Goal: Transaction & Acquisition: Purchase product/service

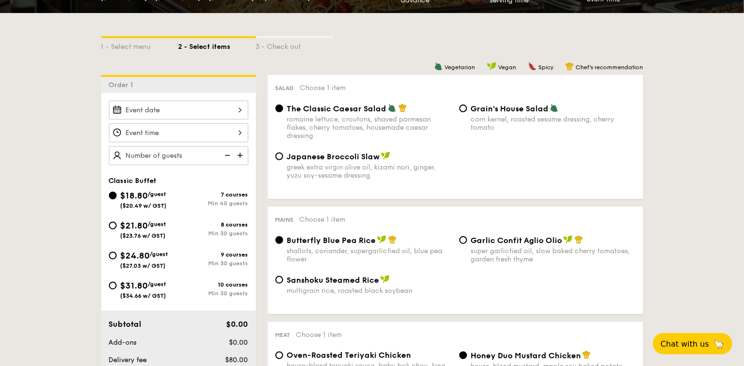
scroll to position [198, 0]
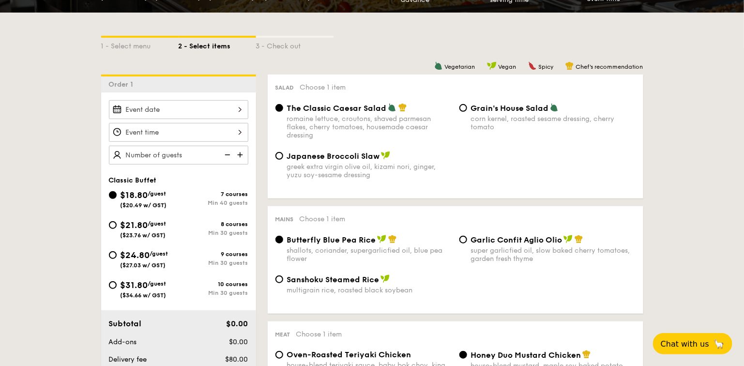
click at [166, 231] on div "$21.80 /guest ($23.76 w/ GST)" at bounding box center [143, 228] width 46 height 20
click at [117, 229] on input "$21.80 /guest ($23.76 w/ GST) 8 courses Min 30 guests" at bounding box center [113, 225] width 8 height 8
radio input "true"
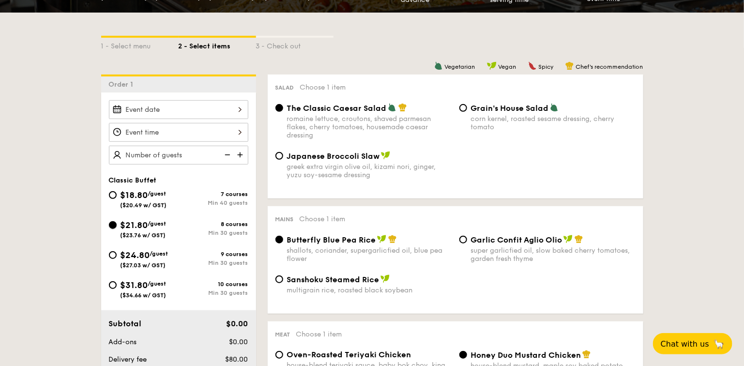
radio input "true"
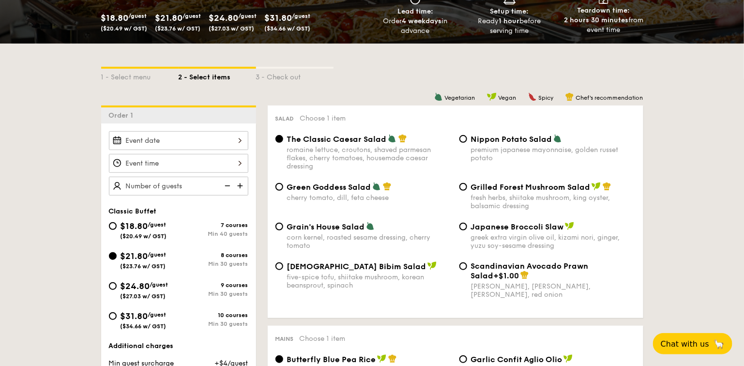
scroll to position [166, 0]
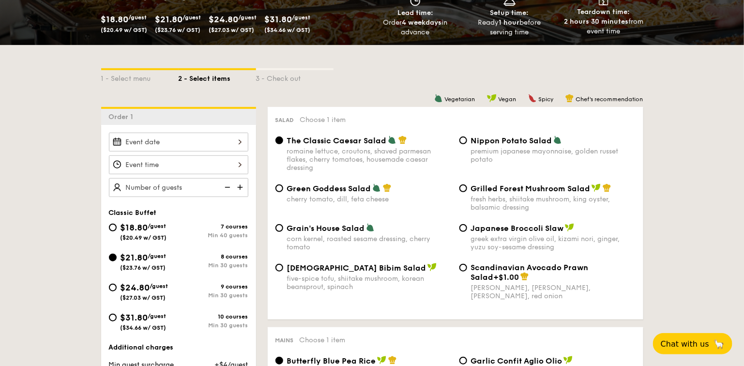
click at [242, 142] on div at bounding box center [178, 142] width 139 height 19
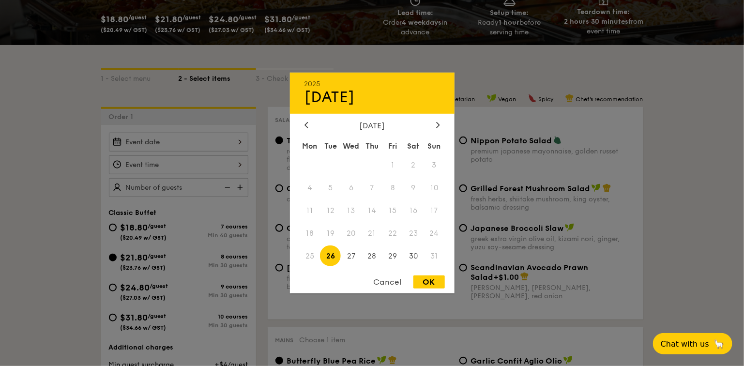
click at [648, 159] on div at bounding box center [372, 183] width 744 height 366
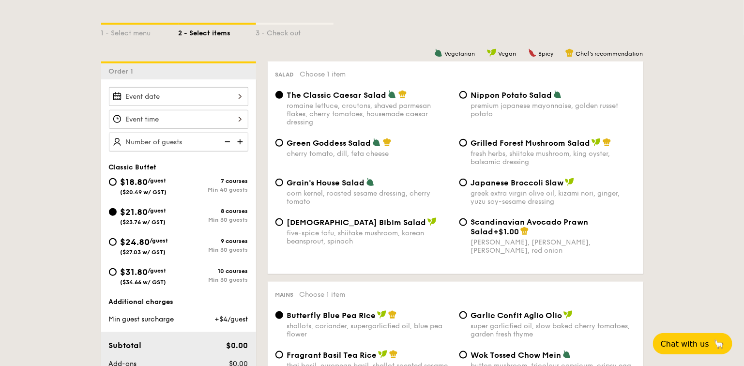
scroll to position [197, 0]
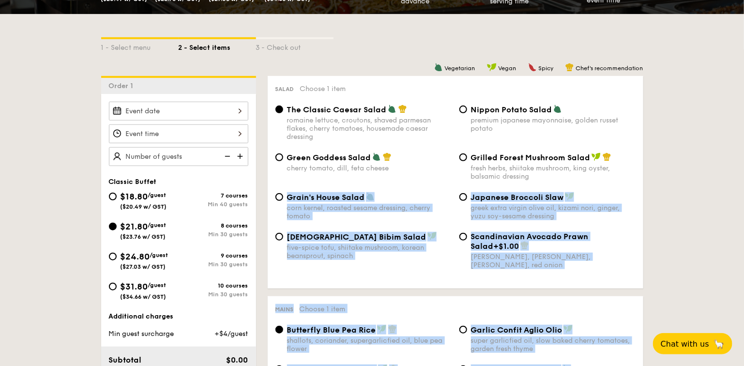
drag, startPoint x: 653, startPoint y: 167, endPoint x: 636, endPoint y: 177, distance: 19.8
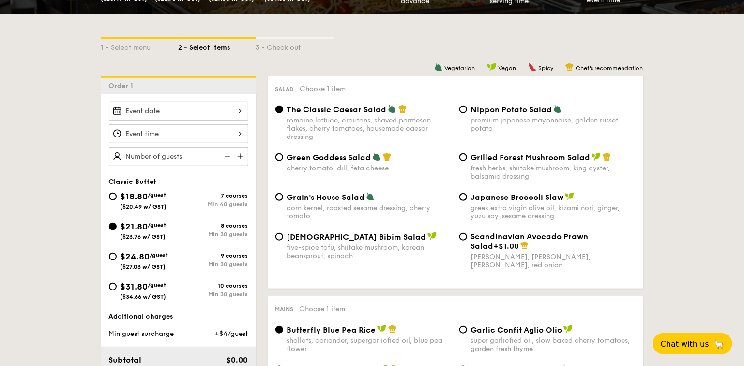
click at [244, 111] on div at bounding box center [178, 111] width 139 height 19
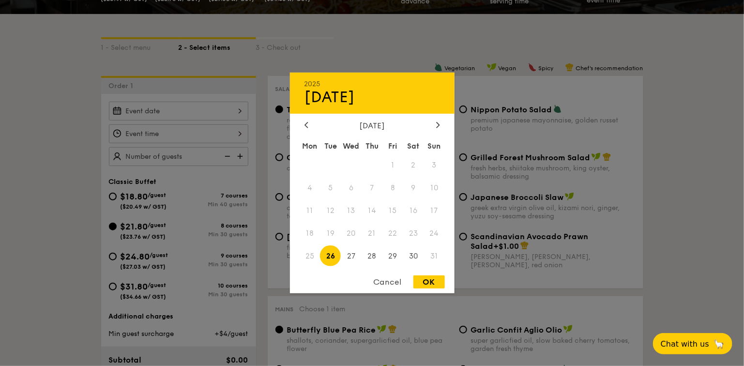
click at [675, 205] on div at bounding box center [372, 183] width 744 height 366
click at [239, 108] on div "2025 Aug 26 August 2025 Mon Tue Wed Thu Fri Sat Sun 1 2 3 4 5 6 7 8 9 10 11 12 …" at bounding box center [178, 111] width 139 height 19
click at [438, 129] on div at bounding box center [438, 125] width 9 height 9
click at [393, 162] on span "5" at bounding box center [392, 165] width 21 height 21
click at [435, 283] on div "OK" at bounding box center [428, 281] width 31 height 13
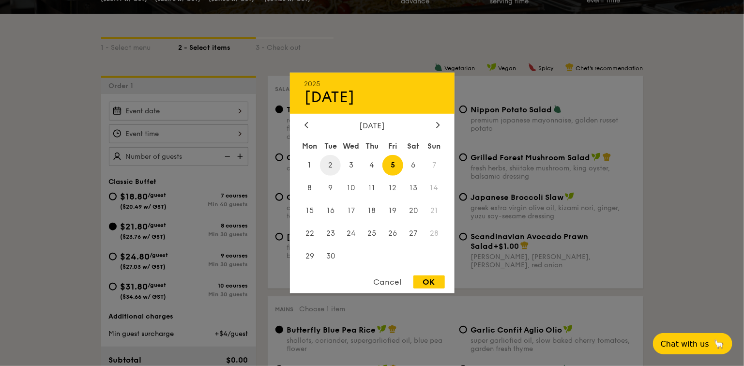
type input "[DATE]"
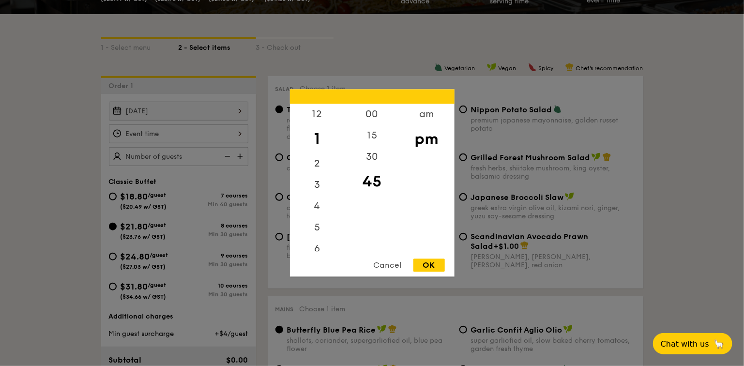
click at [237, 131] on div "12 1 2 3 4 5 6 7 8 9 10 11 00 15 30 45 am pm Cancel OK" at bounding box center [178, 133] width 139 height 19
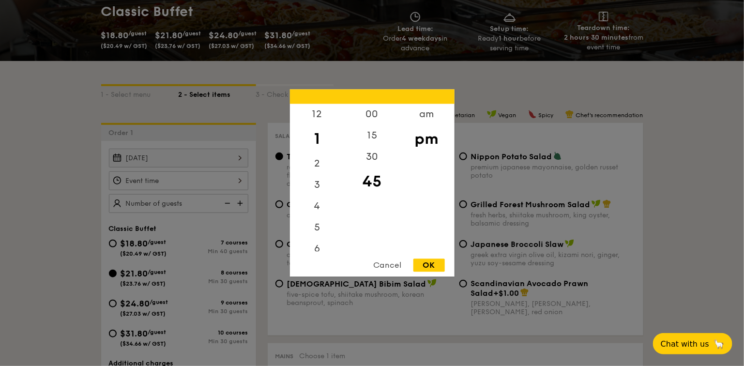
scroll to position [150, 0]
click at [318, 114] on div "12" at bounding box center [317, 118] width 55 height 28
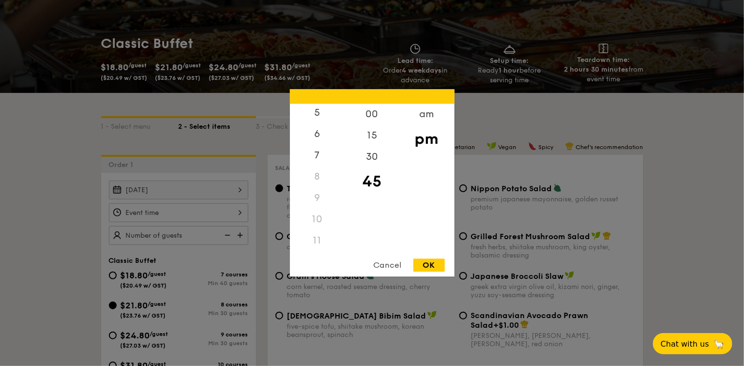
scroll to position [116, 0]
click at [311, 237] on div "11" at bounding box center [317, 240] width 55 height 21
click at [315, 241] on div "11" at bounding box center [317, 240] width 55 height 21
click at [319, 223] on div "10" at bounding box center [317, 219] width 55 height 21
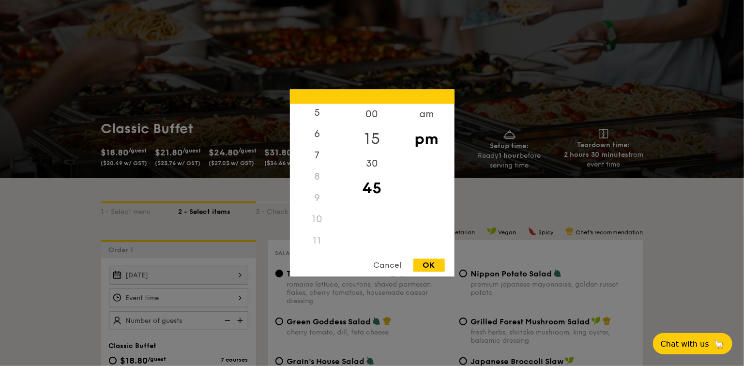
scroll to position [32, 0]
click at [318, 181] on div "8" at bounding box center [317, 176] width 55 height 21
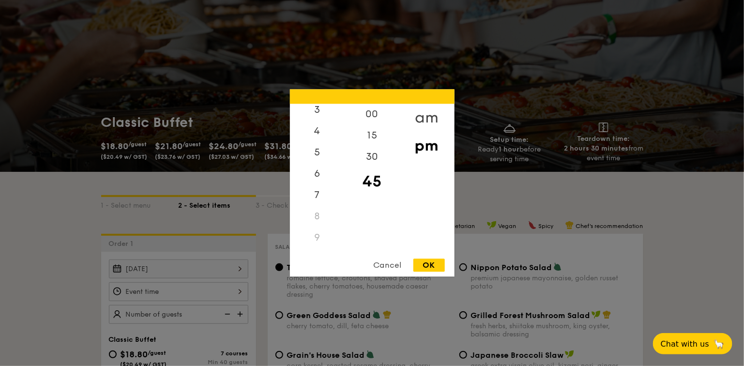
click at [423, 116] on div "am" at bounding box center [426, 118] width 55 height 28
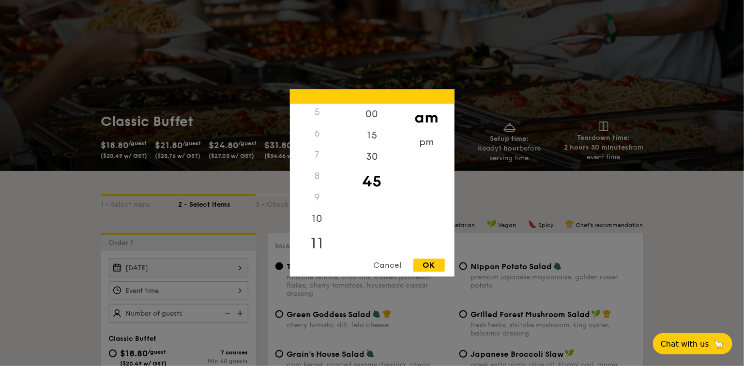
click at [321, 240] on div "11" at bounding box center [317, 244] width 55 height 28
click at [374, 154] on div "30" at bounding box center [372, 161] width 55 height 28
click at [373, 135] on div "15" at bounding box center [372, 139] width 55 height 28
click at [370, 113] on div "00" at bounding box center [372, 118] width 55 height 28
click at [370, 142] on div "15" at bounding box center [372, 146] width 55 height 28
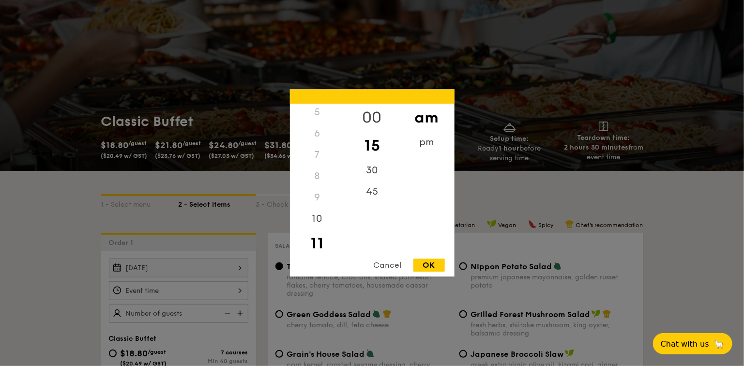
click at [381, 116] on div "00" at bounding box center [372, 118] width 55 height 28
click at [428, 271] on div "OK" at bounding box center [428, 265] width 31 height 13
type input "11:00AM"
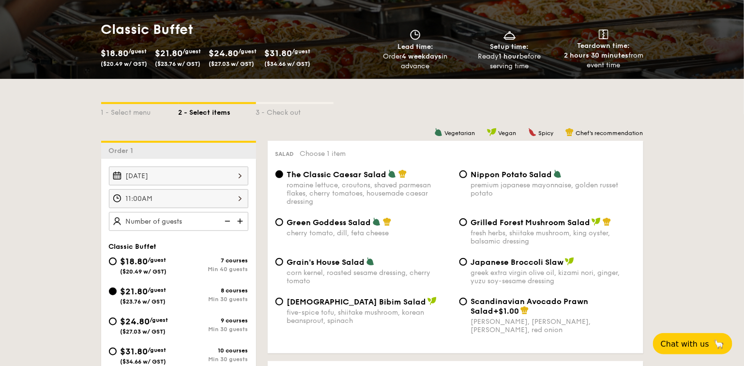
scroll to position [134, 0]
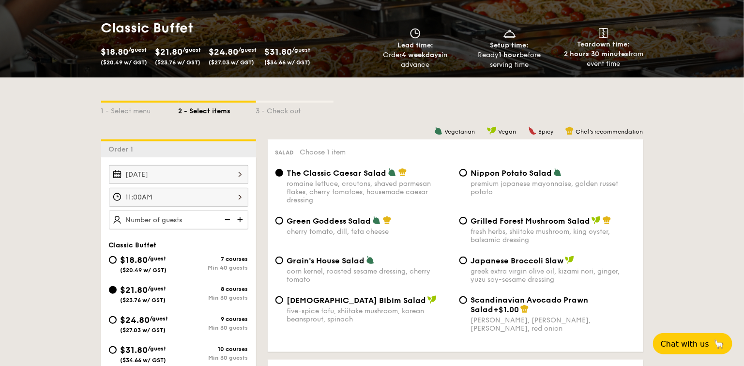
click at [241, 220] on img at bounding box center [241, 219] width 15 height 18
type input "30 guests"
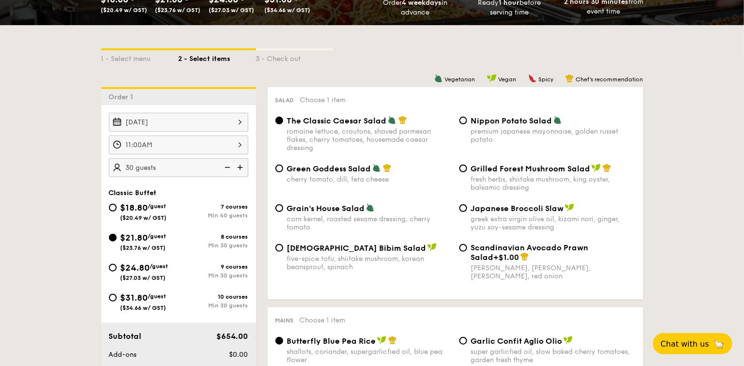
scroll to position [187, 0]
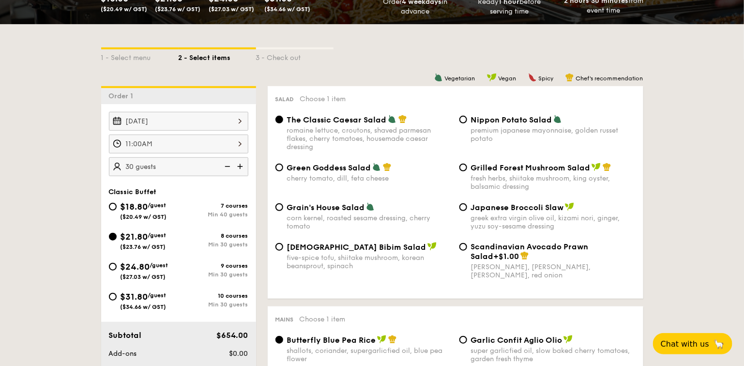
click at [481, 181] on div "fresh herbs, shiitake mushroom, king oyster, balsamic dressing" at bounding box center [553, 182] width 165 height 16
click at [467, 171] on input "Grilled Forest Mushroom Salad fresh herbs, shiitake mushroom, king oyster, bals…" at bounding box center [463, 168] width 8 height 8
radio input "true"
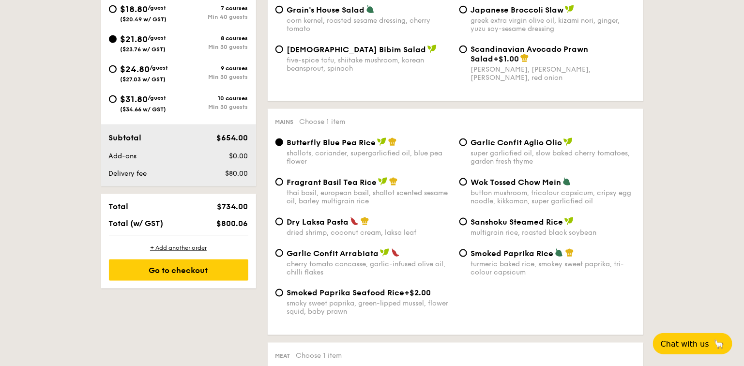
scroll to position [409, 0]
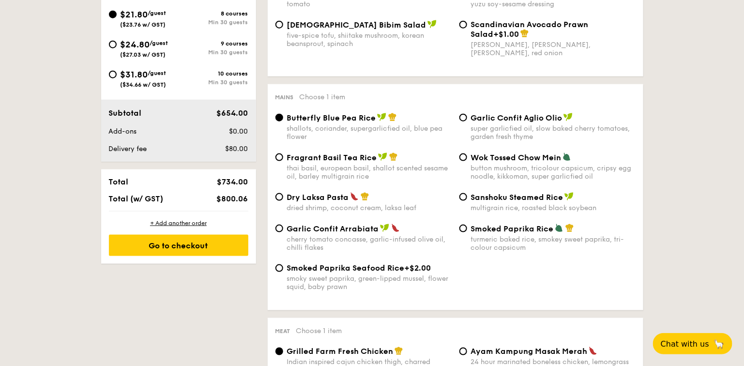
click at [340, 160] on span "Fragrant Basil Tea Rice" at bounding box center [332, 157] width 90 height 9
click at [283, 160] on input "Fragrant Basil Tea Rice thai basil, european basil, shallot scented sesame oil,…" at bounding box center [279, 157] width 8 height 8
radio input "true"
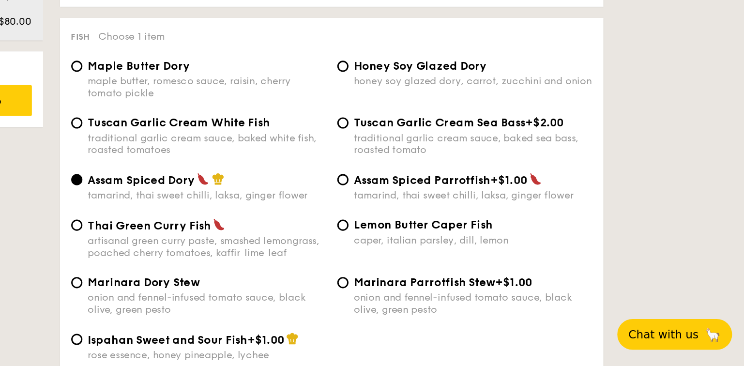
scroll to position [854, 0]
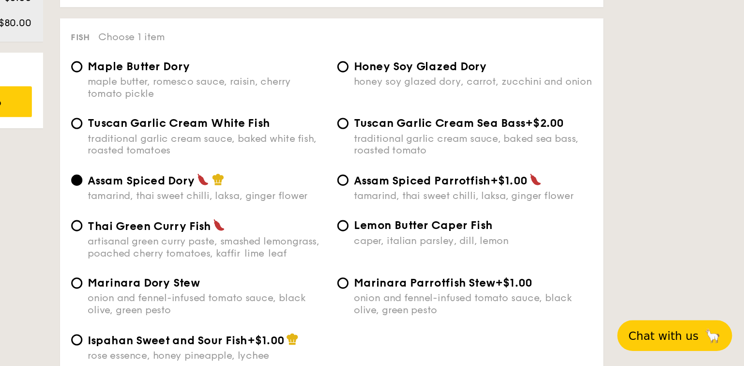
click at [643, 263] on div "Fish Choose 1 item Maple Butter Dory maple butter, romesco sauce, raisin, cherr…" at bounding box center [455, 252] width 375 height 256
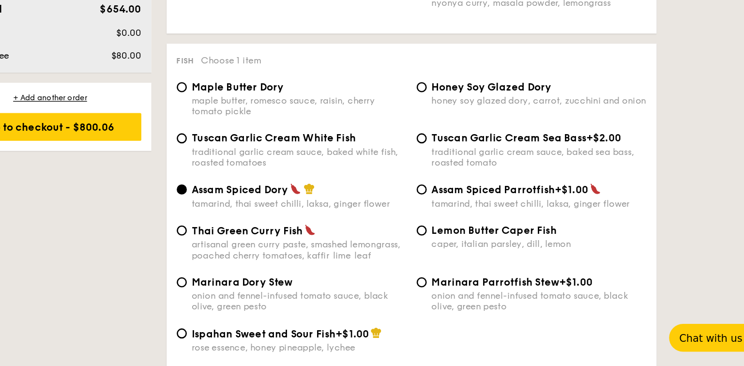
scroll to position [869, 0]
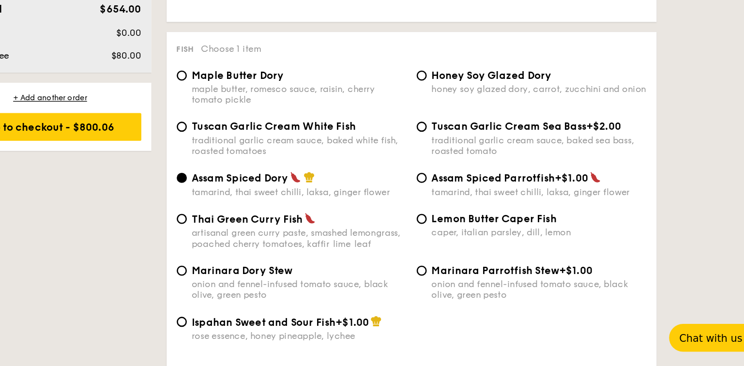
click at [380, 252] on img at bounding box center [377, 252] width 9 height 9
click at [283, 252] on input "Thai Green Curry Fish artisanal green curry paste, smashed lemongrass, poached …" at bounding box center [279, 253] width 8 height 8
radio input "true"
click at [495, 143] on span "Honey Soy Glazed Dory" at bounding box center [517, 142] width 92 height 9
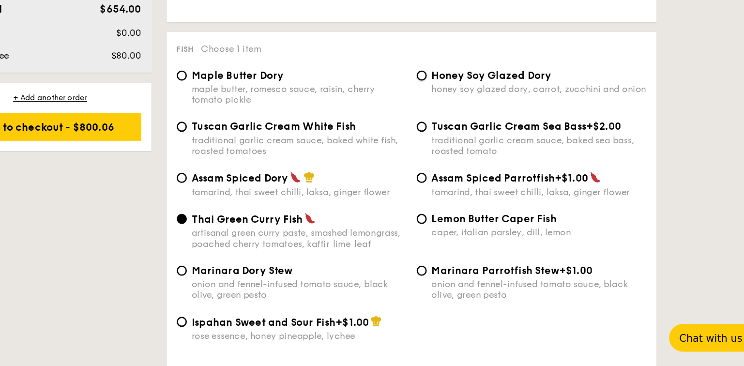
click at [467, 143] on input "Honey Soy Glazed Dory honey soy glazed dory, carrot, zucchini and onion" at bounding box center [463, 143] width 8 height 8
radio input "true"
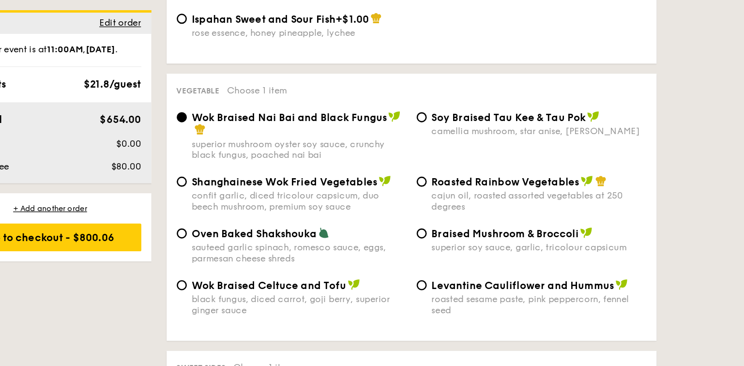
scroll to position [1184, 0]
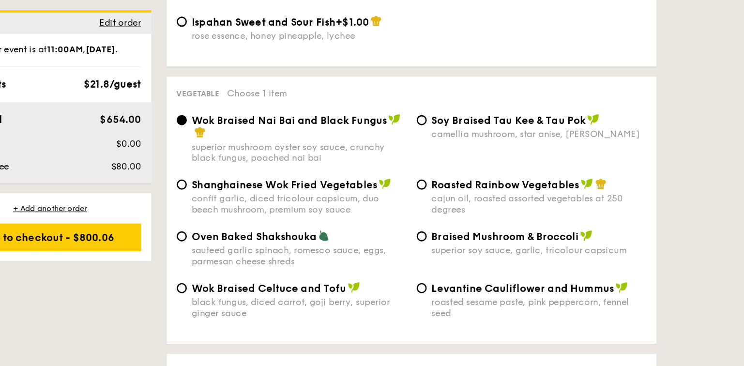
click at [557, 149] on div "cajun oil, roasted assorted vegetables at 250 degrees" at bounding box center [553, 156] width 165 height 16
click at [467, 145] on input "Roasted Rainbow Vegetables cajun oil, roasted assorted vegetables at 250 degrees" at bounding box center [463, 141] width 8 height 8
radio input "true"
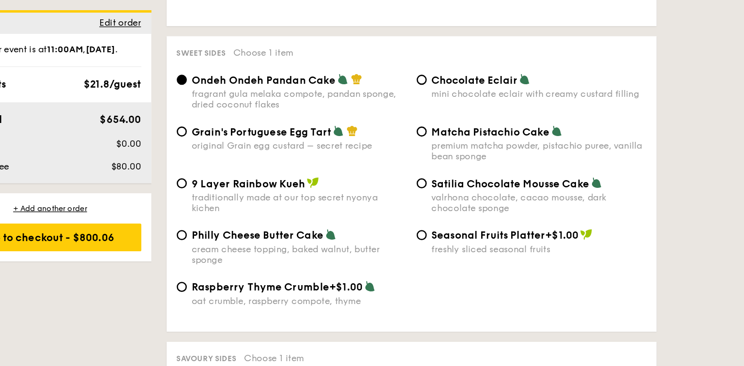
scroll to position [1427, 0]
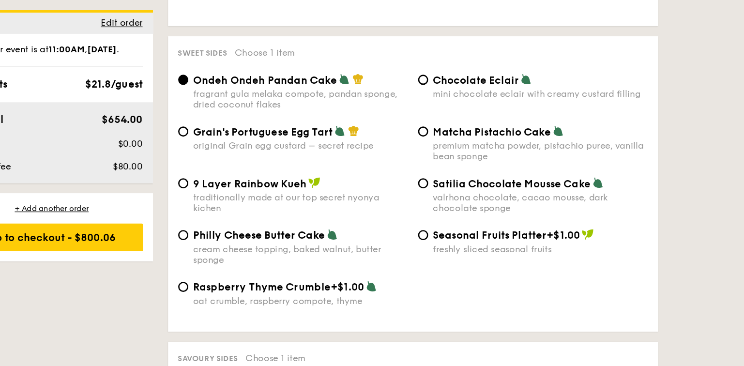
click at [384, 96] on span "Grain's Portuguese Egg Tart" at bounding box center [340, 100] width 107 height 9
click at [283, 97] on input "Grain's Portuguese Egg Tart original Grain egg custard – secret recipe" at bounding box center [279, 101] width 8 height 8
radio input "true"
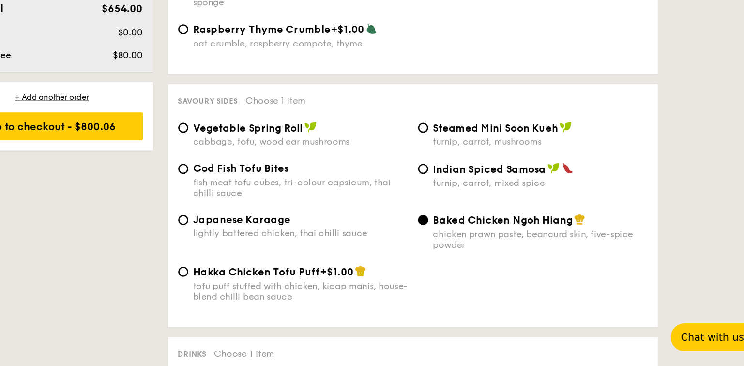
scroll to position [1545, 0]
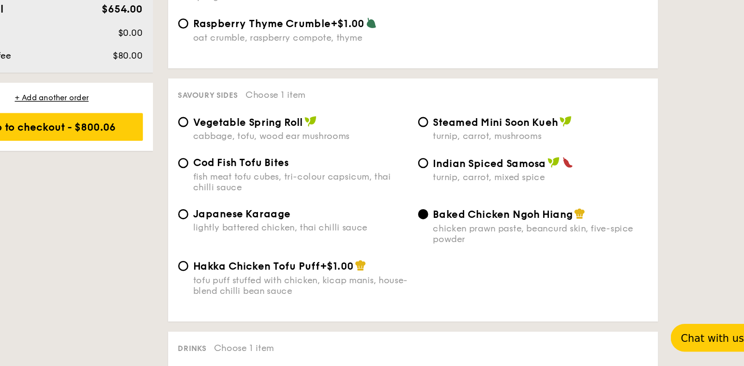
click at [383, 185] on div "cabbage, tofu, wood ear mushrooms" at bounding box center [369, 189] width 165 height 8
click at [283, 182] on input "Vegetable Spring Roll cabbage, tofu, wood ear mushrooms" at bounding box center [279, 178] width 8 height 8
radio input "true"
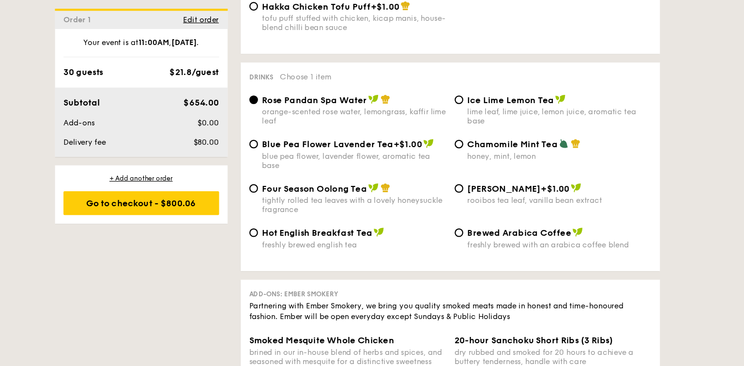
scroll to position [1825, 0]
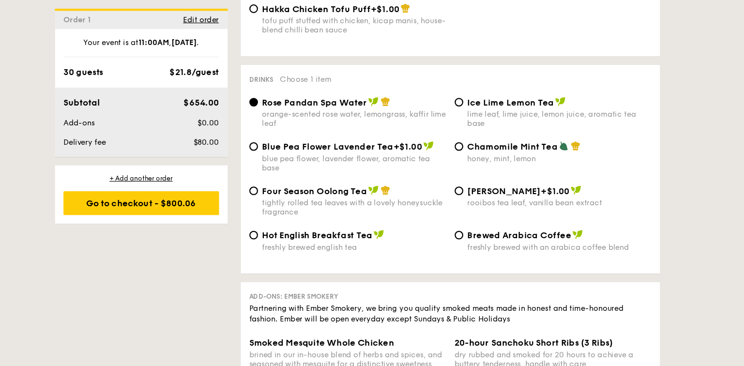
click at [516, 206] on span "Brewed Arabica Coffee" at bounding box center [517, 210] width 93 height 9
click at [467, 207] on input "Brewed Arabica Coffee freshly brewed with an arabica coffee blend" at bounding box center [463, 211] width 8 height 8
radio input "true"
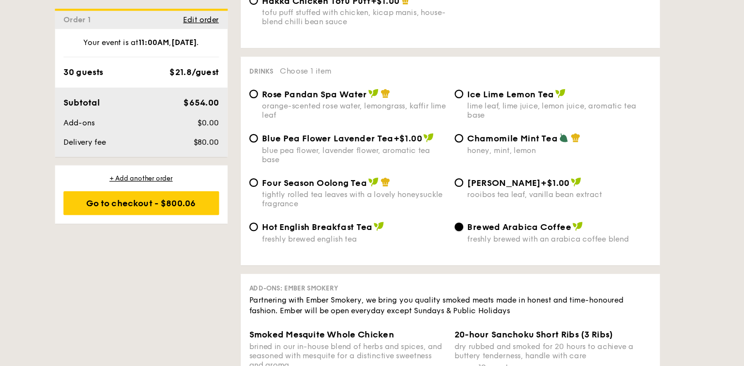
scroll to position [1815, 0]
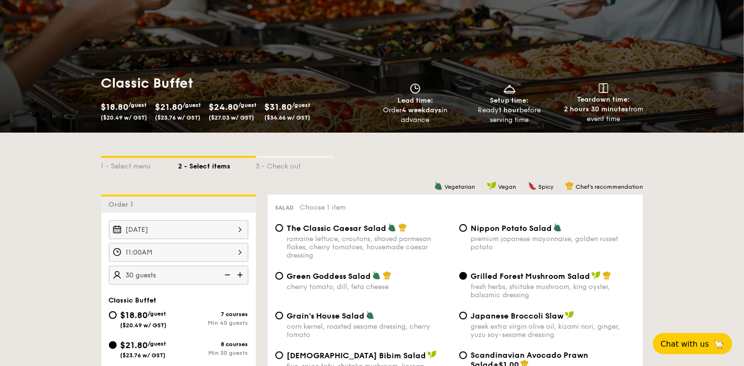
scroll to position [77, 0]
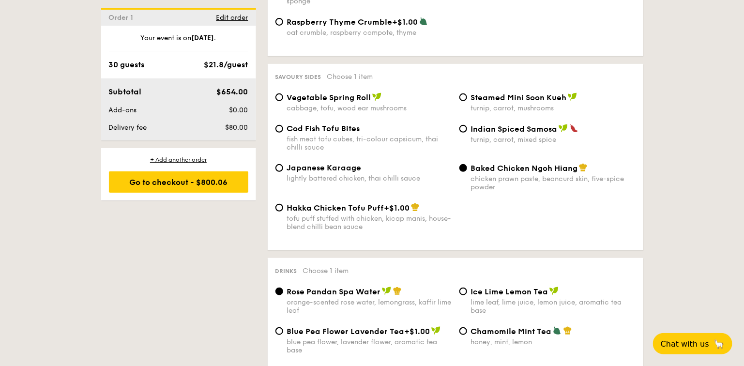
scroll to position [1626, 0]
